Goal: Task Accomplishment & Management: Complete application form

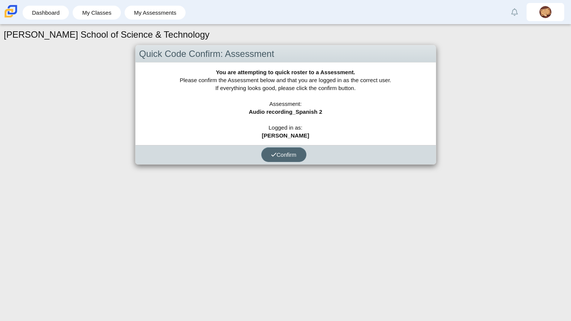
click at [300, 150] on button "Confirm" at bounding box center [283, 154] width 45 height 15
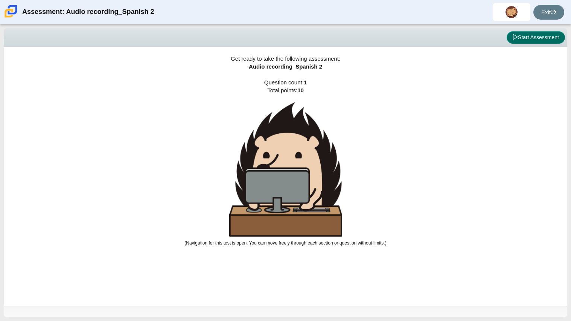
click at [550, 42] on button "Start Assessment" at bounding box center [536, 37] width 58 height 13
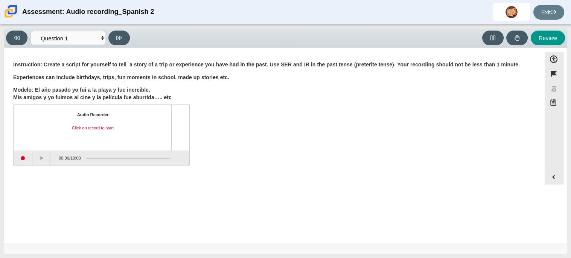
click at [144, 186] on div "Question Instruction: Create a script for yourself to tell a story of a trip or…" at bounding box center [273, 178] width 530 height 250
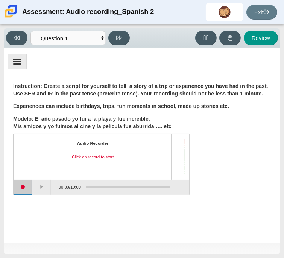
click at [25, 186] on button "Start recording" at bounding box center [23, 186] width 19 height 15
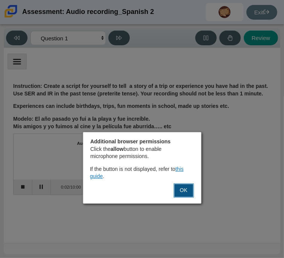
click at [185, 194] on button "OK" at bounding box center [184, 190] width 20 height 14
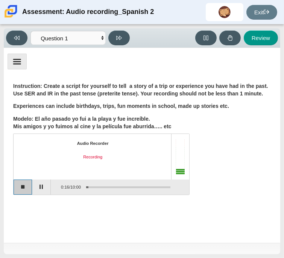
click at [26, 186] on button "Stop recording" at bounding box center [23, 186] width 19 height 15
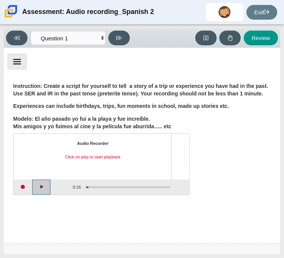
click at [41, 185] on button "Play" at bounding box center [41, 186] width 19 height 15
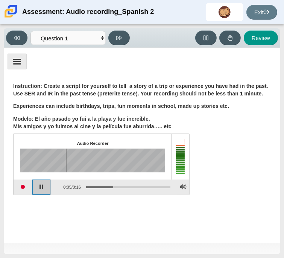
click at [47, 187] on button "Pause playback" at bounding box center [41, 186] width 19 height 15
click at [88, 184] on div "Assessment items" at bounding box center [126, 187] width 90 height 14
click at [88, 186] on div "Assessment items" at bounding box center [128, 187] width 84 height 2
click at [47, 186] on button "Continue playback" at bounding box center [41, 186] width 19 height 15
click at [47, 186] on button "Play" at bounding box center [41, 186] width 19 height 15
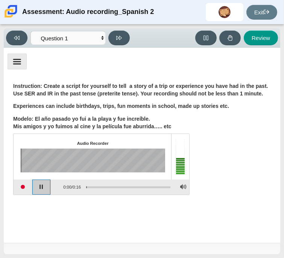
click at [44, 186] on button "Pause playback" at bounding box center [41, 186] width 19 height 15
click at [27, 185] on button "Start recording" at bounding box center [23, 186] width 19 height 15
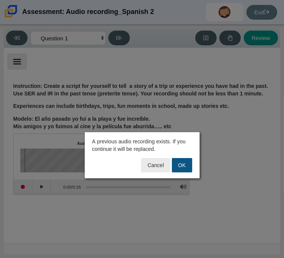
click at [180, 167] on button "OK" at bounding box center [182, 165] width 20 height 14
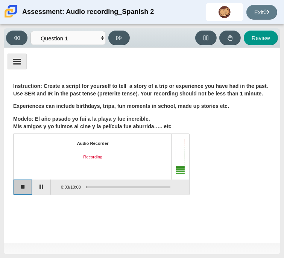
click at [26, 187] on button "Stop recording" at bounding box center [23, 186] width 19 height 15
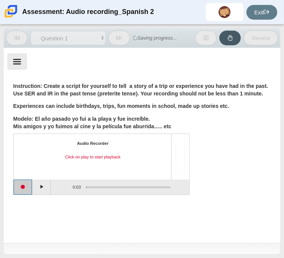
click at [23, 186] on button "Start recording" at bounding box center [23, 186] width 19 height 15
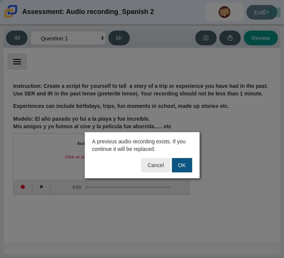
click at [183, 163] on button "OK" at bounding box center [182, 165] width 20 height 14
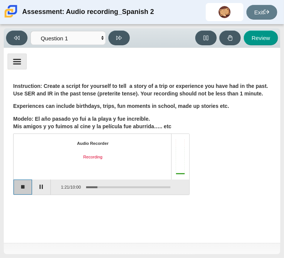
click at [22, 189] on button "Stop recording" at bounding box center [23, 186] width 19 height 15
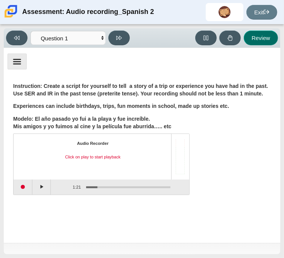
click at [256, 38] on button "Review" at bounding box center [261, 37] width 34 height 15
select select "review"
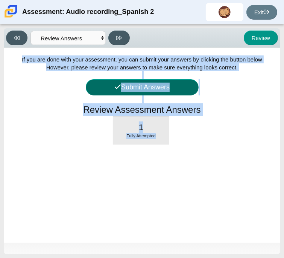
click at [174, 87] on button "Submit Answers" at bounding box center [142, 87] width 113 height 16
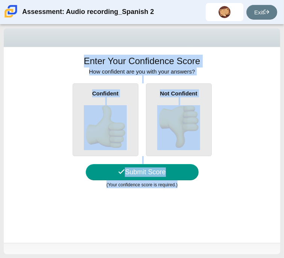
click at [119, 121] on img at bounding box center [105, 126] width 43 height 43
click at [0, 0] on input "Confident" at bounding box center [0, 0] width 0 height 0
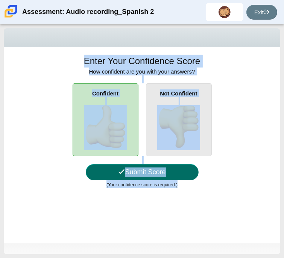
click at [172, 168] on button "Submit Score" at bounding box center [142, 172] width 113 height 16
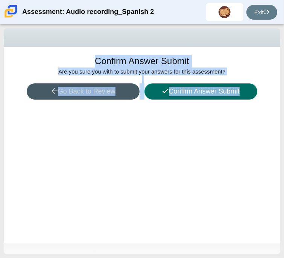
click at [210, 93] on button "Confirm Answer Submit" at bounding box center [201, 91] width 113 height 16
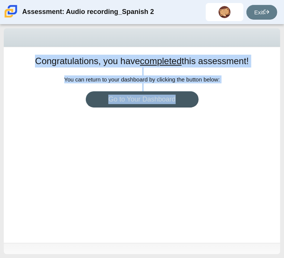
click at [197, 141] on div "Congratulations, you have completed this assessment! You can return to your das…" at bounding box center [142, 144] width 277 height 195
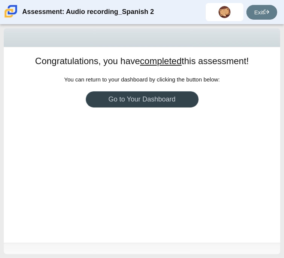
click at [168, 101] on link "Go to Your Dashboard" at bounding box center [142, 99] width 113 height 16
